Goal: Transaction & Acquisition: Subscribe to service/newsletter

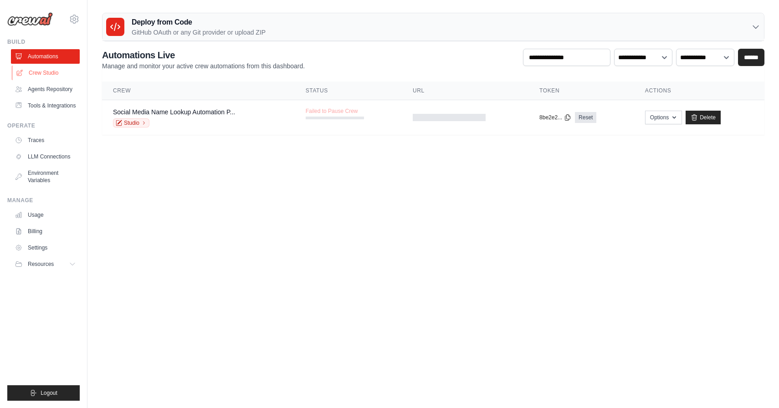
click at [39, 75] on link "Crew Studio" at bounding box center [46, 73] width 69 height 15
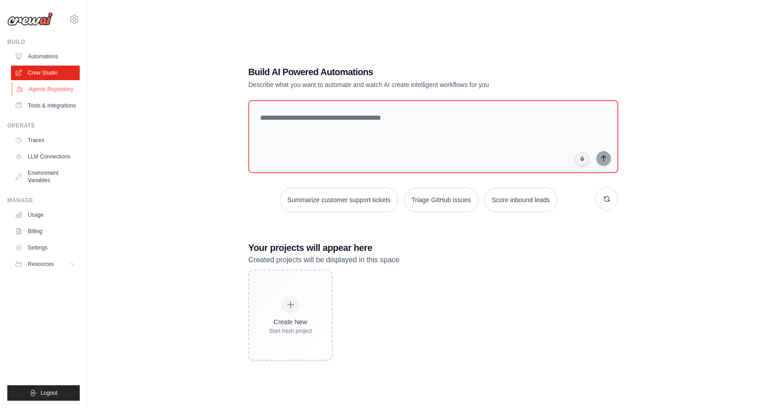
click at [39, 90] on link "Agents Repository" at bounding box center [46, 89] width 69 height 15
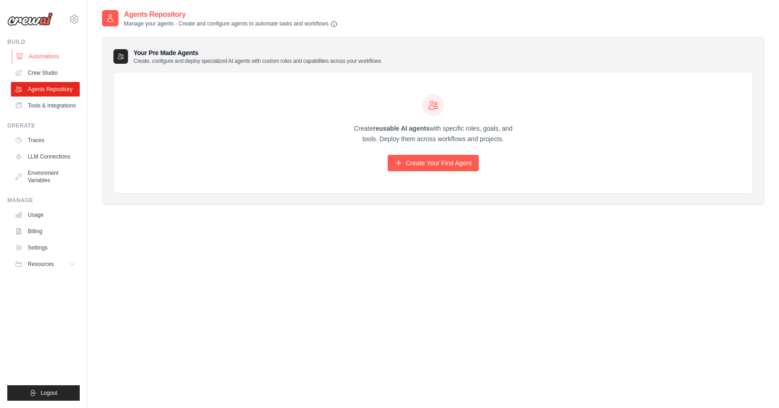
click at [29, 57] on link "Automations" at bounding box center [46, 56] width 69 height 15
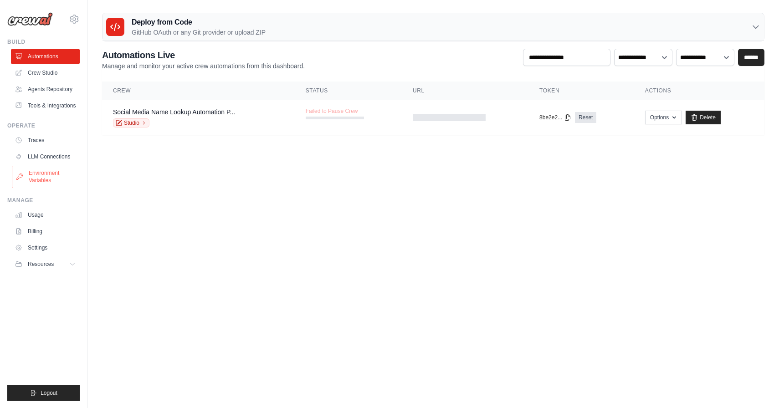
click at [57, 173] on link "Environment Variables" at bounding box center [46, 177] width 69 height 22
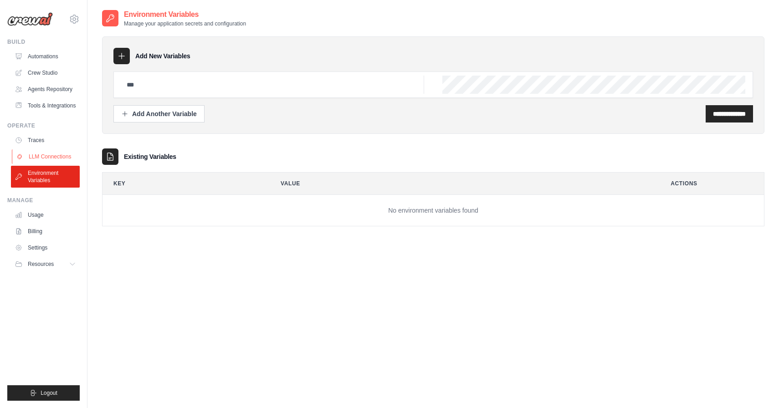
click at [59, 153] on link "LLM Connections" at bounding box center [46, 156] width 69 height 15
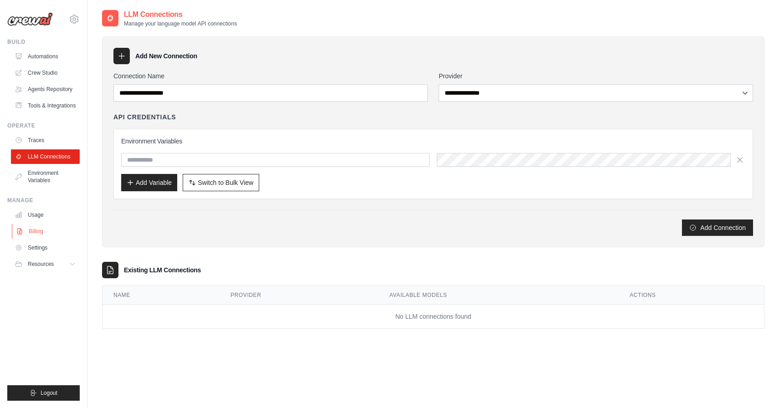
click at [38, 230] on link "Billing" at bounding box center [46, 231] width 69 height 15
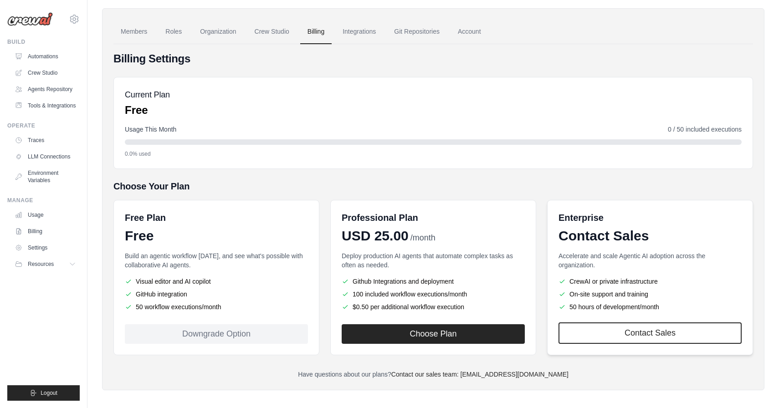
scroll to position [34, 0]
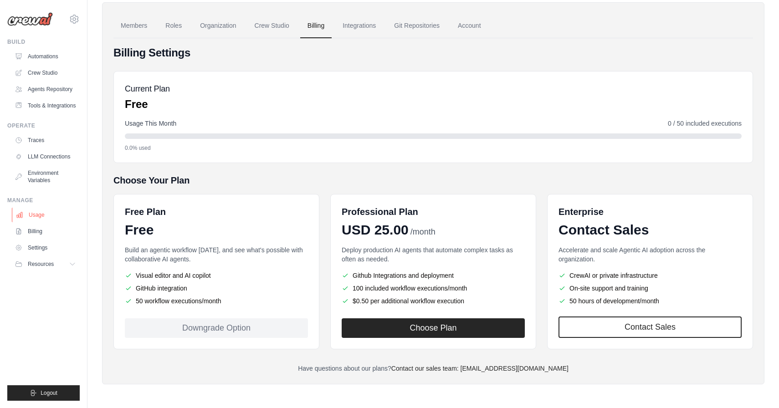
click at [36, 216] on link "Usage" at bounding box center [46, 215] width 69 height 15
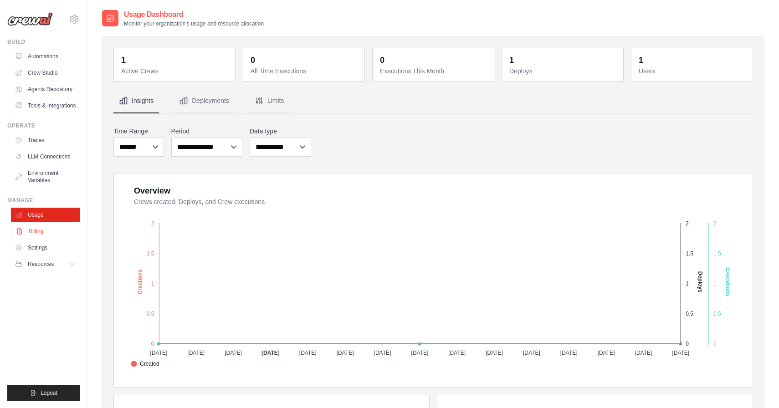
click at [40, 231] on link "Billing" at bounding box center [46, 231] width 69 height 15
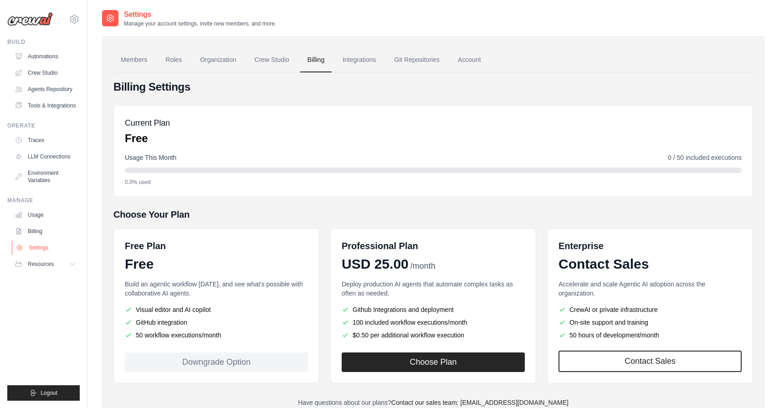
click at [39, 248] on link "Settings" at bounding box center [46, 247] width 69 height 15
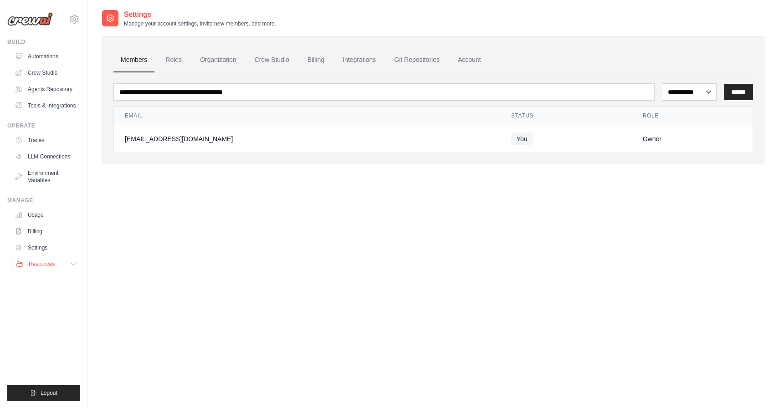
click at [41, 262] on span "Resources" at bounding box center [42, 263] width 26 height 7
click at [45, 246] on link "Settings" at bounding box center [46, 247] width 69 height 15
click at [40, 232] on link "Billing" at bounding box center [46, 231] width 69 height 15
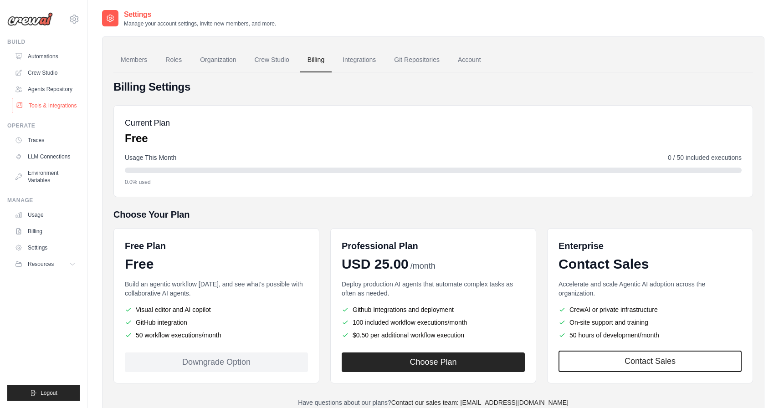
click at [51, 105] on link "Tools & Integrations" at bounding box center [46, 105] width 69 height 15
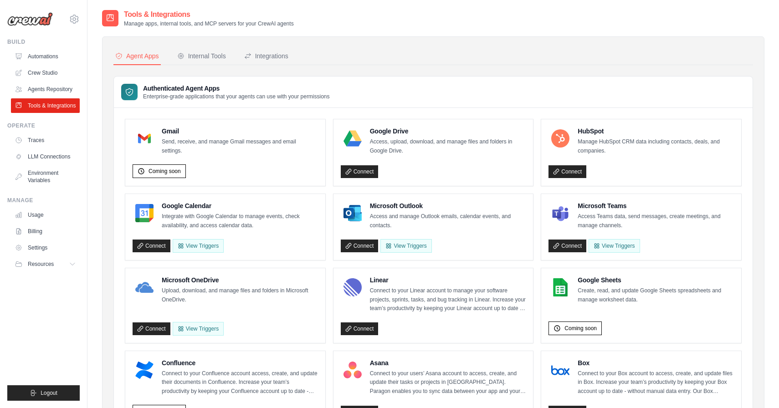
scroll to position [8, 0]
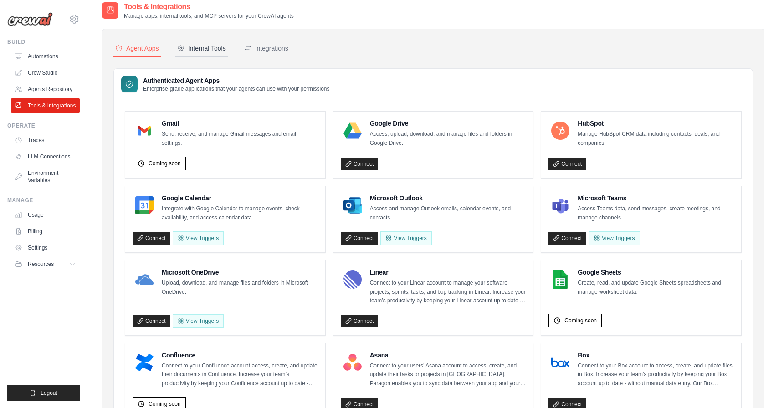
click at [208, 42] on button "Internal Tools" at bounding box center [201, 48] width 52 height 17
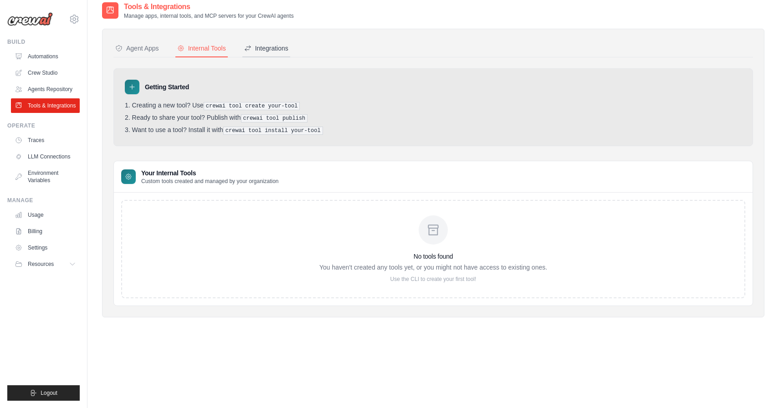
click at [278, 48] on div "Integrations" at bounding box center [266, 48] width 44 height 9
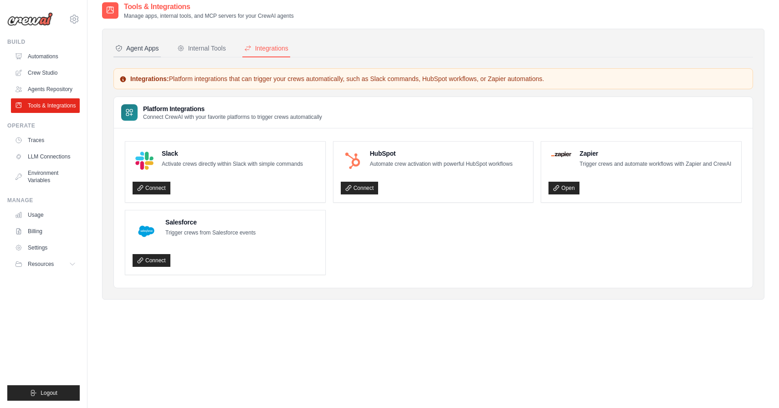
click at [133, 46] on div "Agent Apps" at bounding box center [137, 48] width 44 height 9
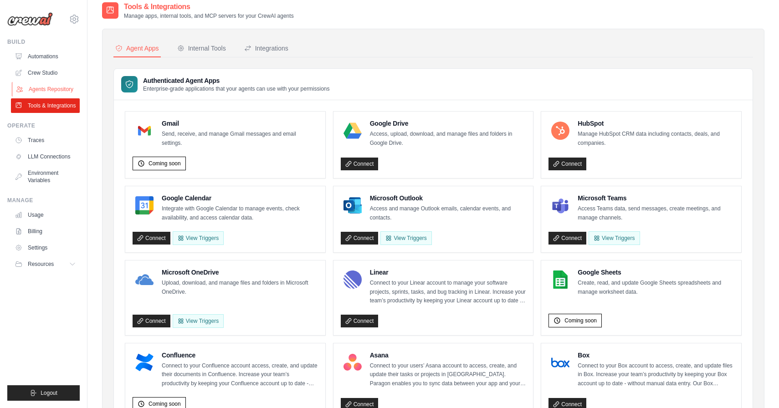
click at [58, 82] on link "Agents Repository" at bounding box center [46, 89] width 69 height 15
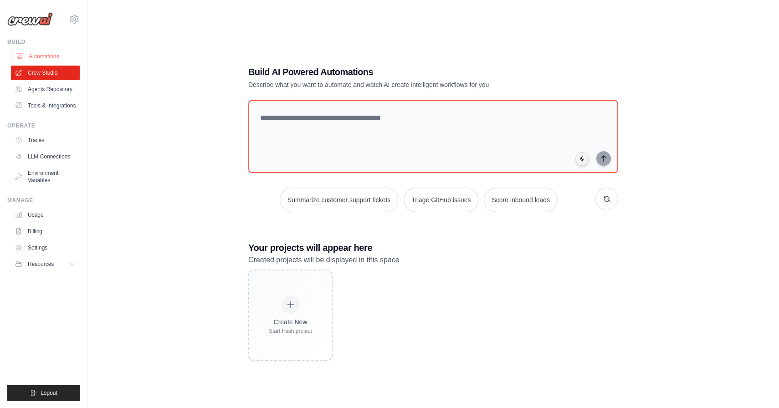
click at [43, 55] on link "Automations" at bounding box center [46, 56] width 69 height 15
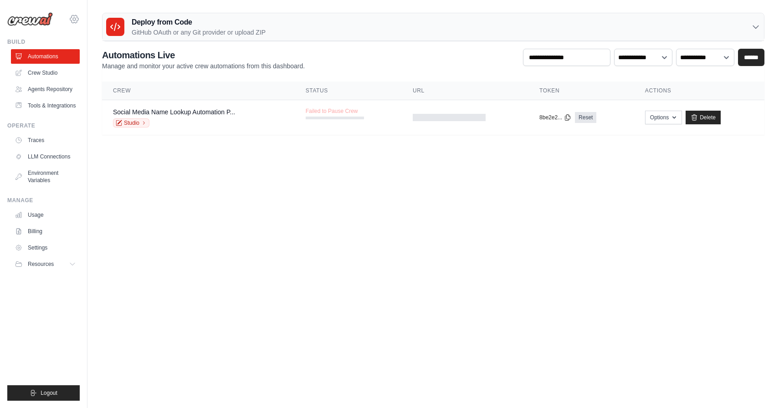
click at [72, 18] on icon at bounding box center [74, 19] width 11 height 11
click at [105, 55] on span "Settings" at bounding box center [113, 56] width 72 height 9
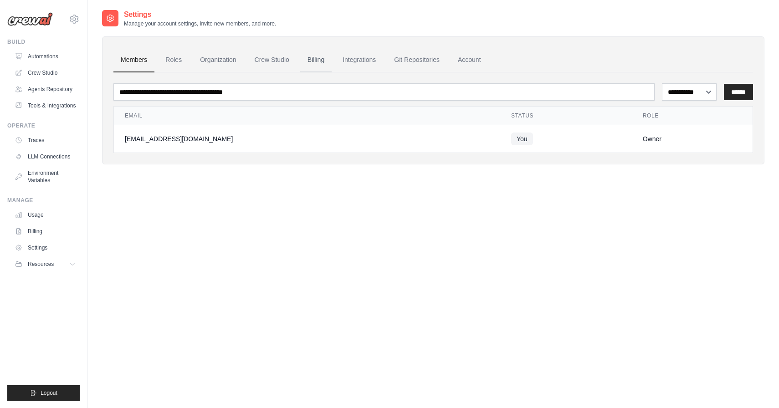
click at [314, 61] on link "Billing" at bounding box center [315, 60] width 31 height 25
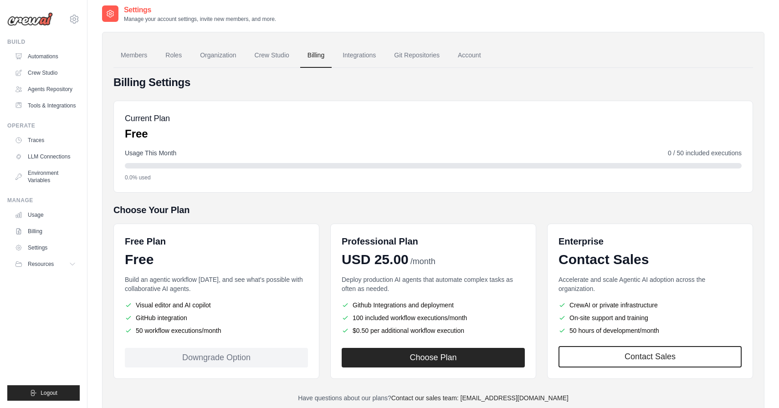
scroll to position [5, 0]
click at [425, 360] on button "Choose Plan" at bounding box center [432, 357] width 183 height 20
